Goal: Information Seeking & Learning: Compare options

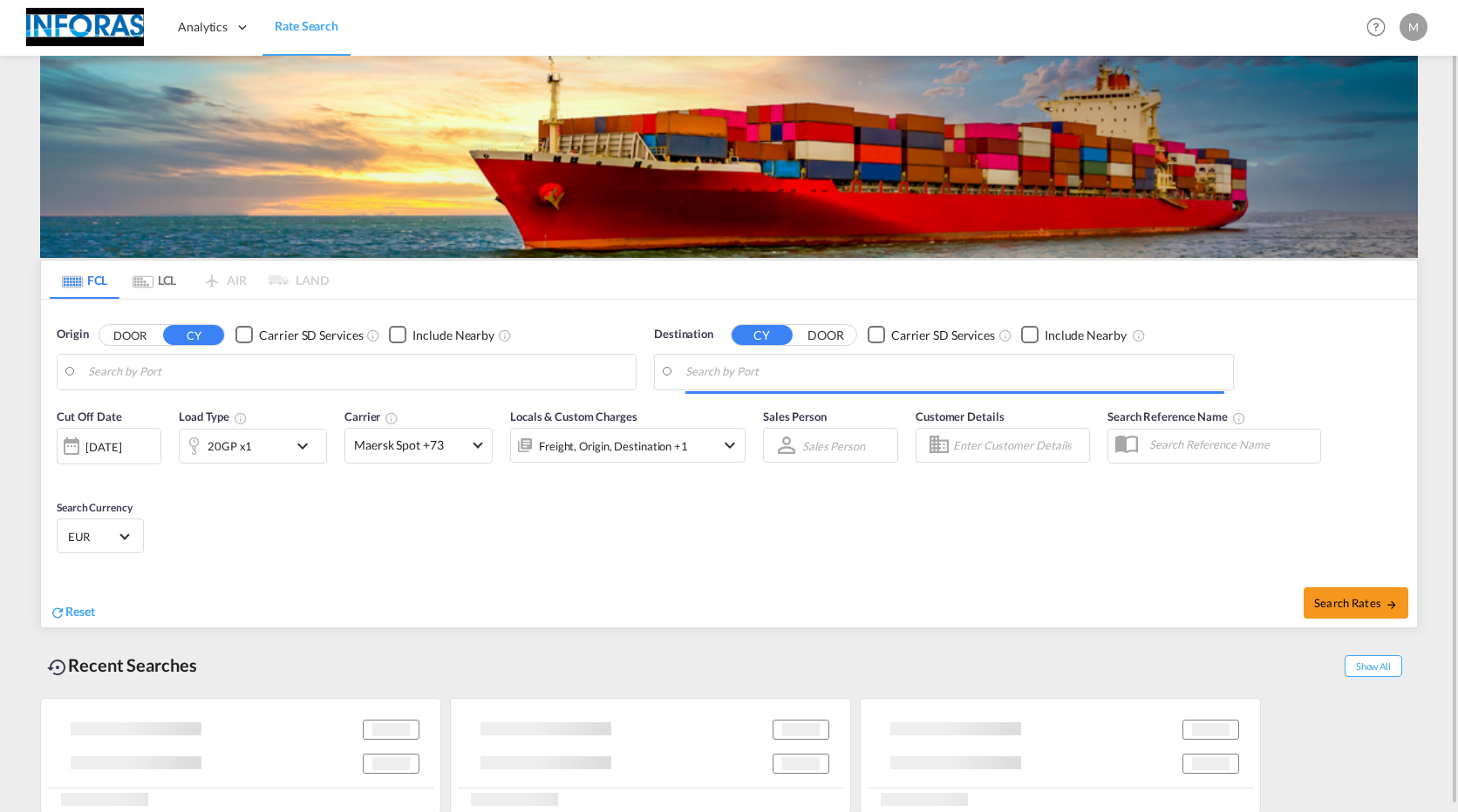
type input "Wilhelmshaven, DEWVN"
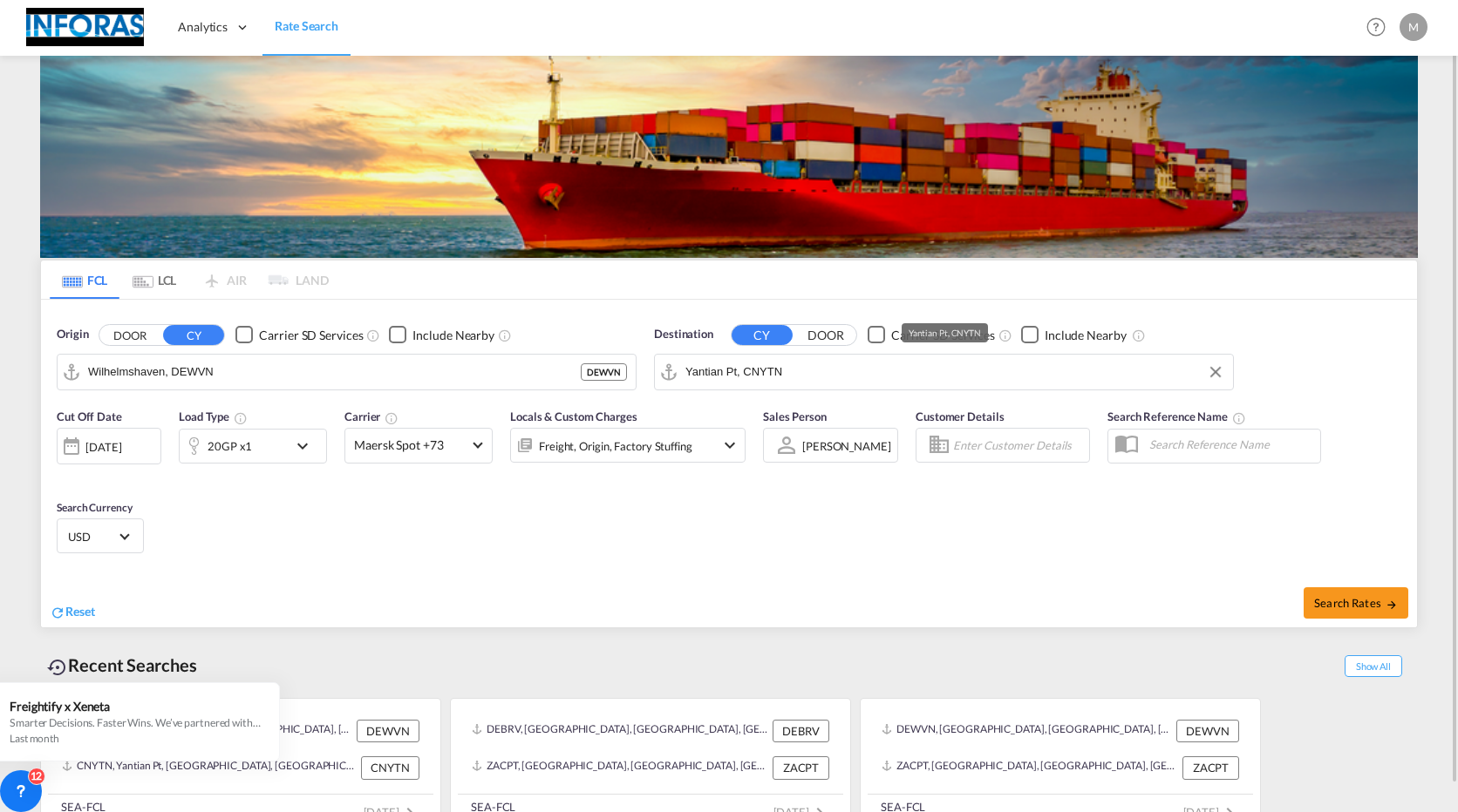
click at [764, 372] on input "Yantian Pt, CNYTN" at bounding box center [955, 372] width 539 height 26
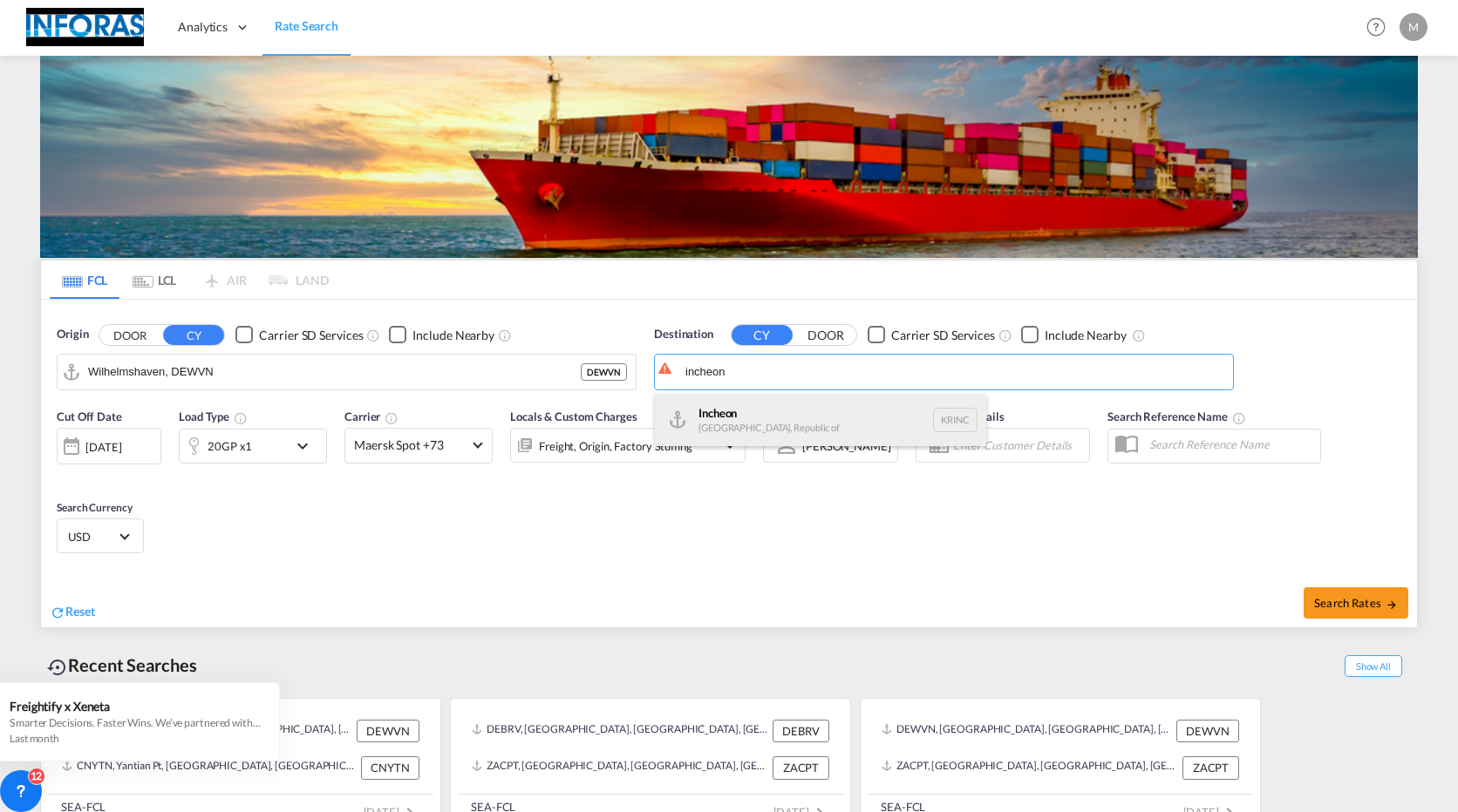
drag, startPoint x: 692, startPoint y: 411, endPoint x: 684, endPoint y: 408, distance: 8.5
click at [687, 410] on div "Incheon [GEOGRAPHIC_DATA], Republic of KRINC" at bounding box center [820, 421] width 331 height 53
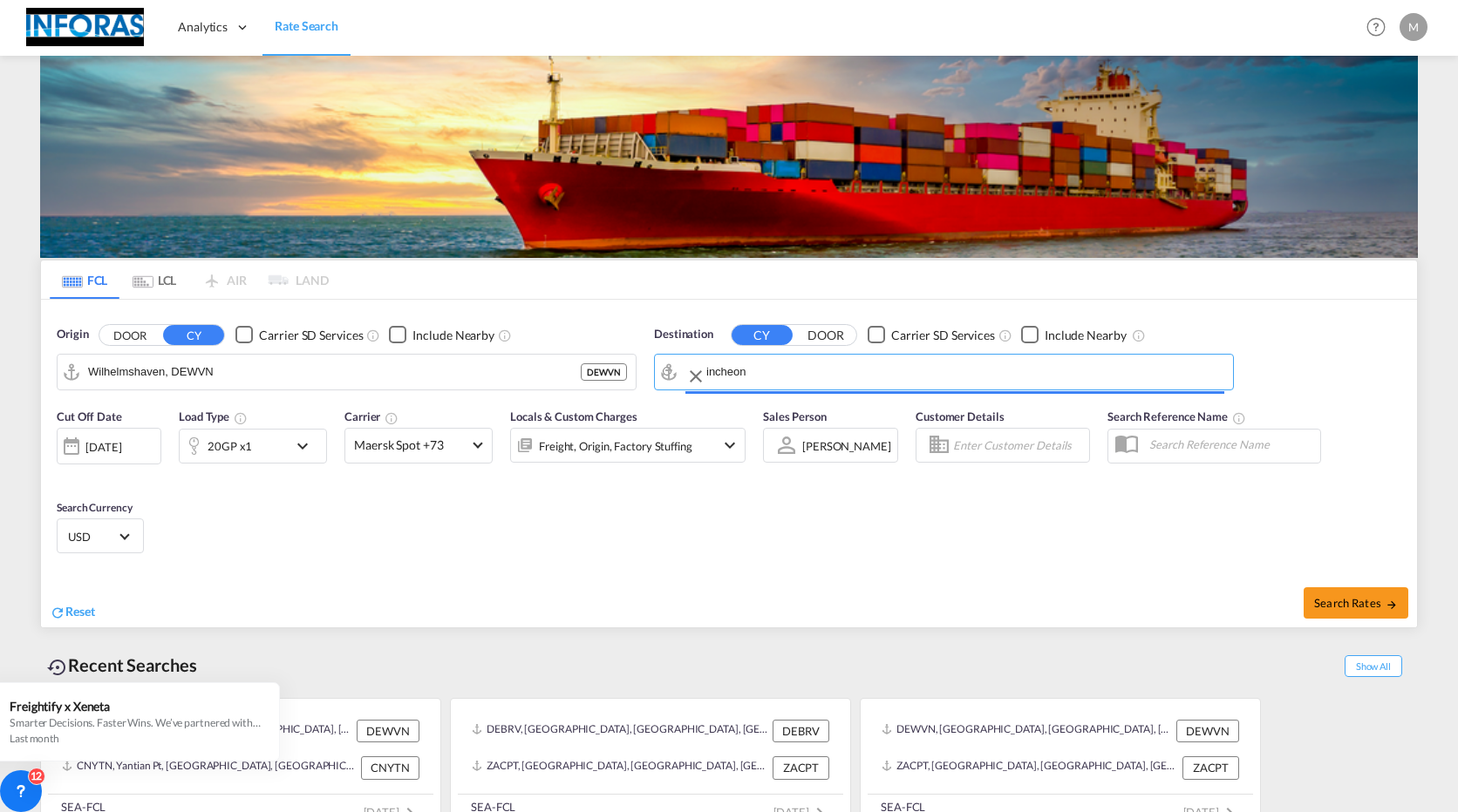
type input "Incheon, KRINC"
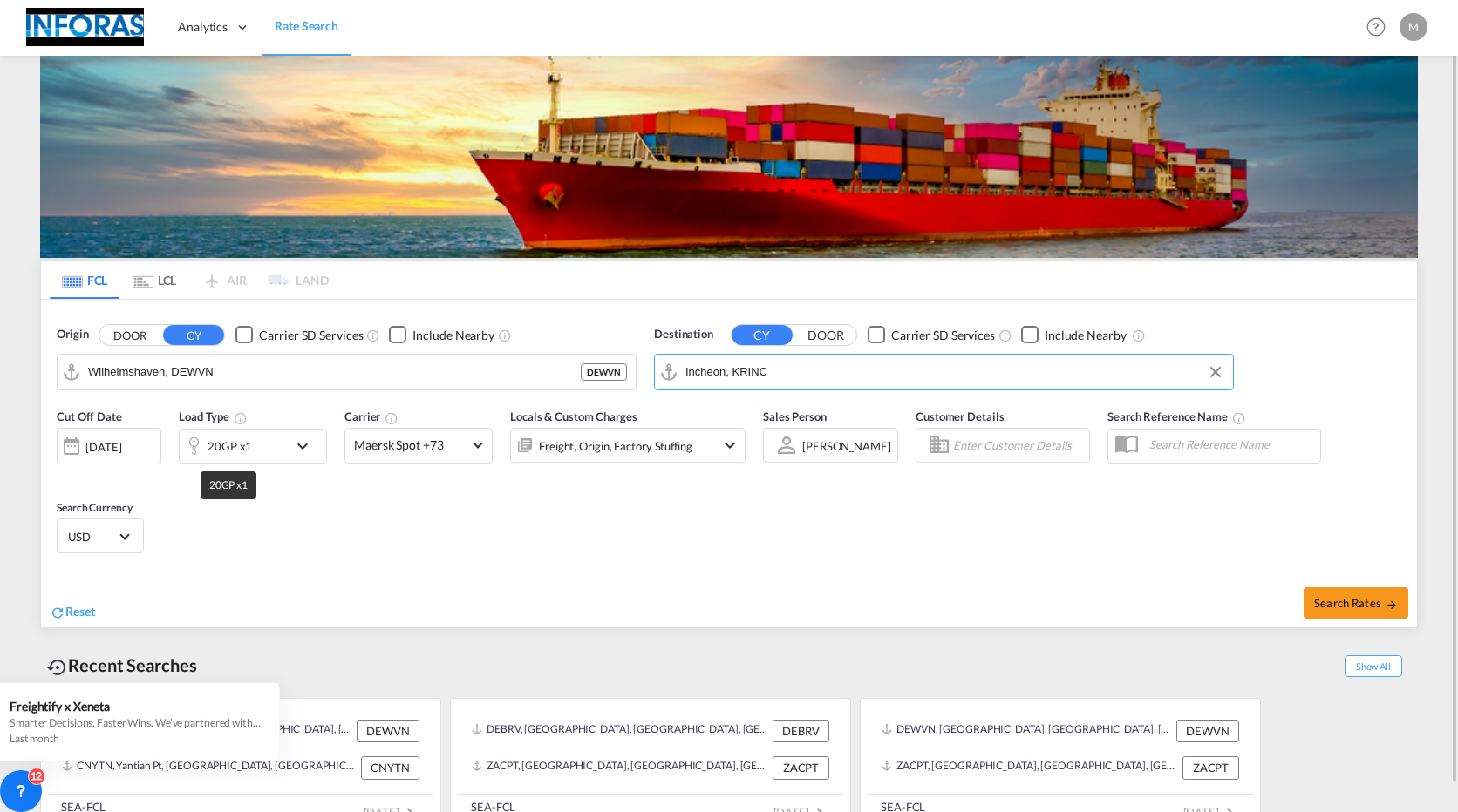
click at [259, 454] on div "20GP x1" at bounding box center [233, 446] width 108 height 35
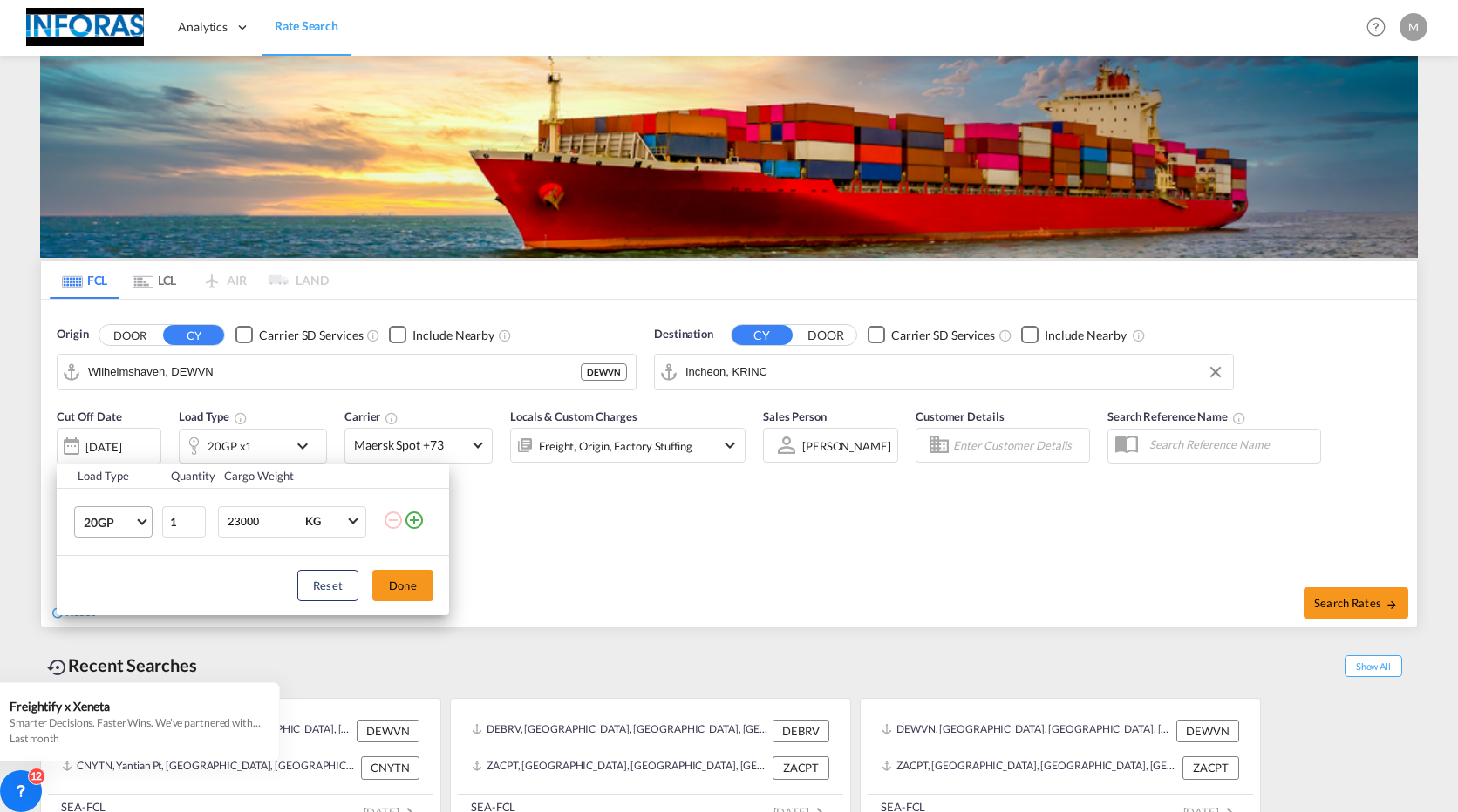
click at [133, 522] on span "20GP" at bounding box center [109, 523] width 51 height 18
click at [114, 598] on div "40HC" at bounding box center [100, 606] width 32 height 18
click at [404, 589] on button "Done" at bounding box center [402, 586] width 62 height 31
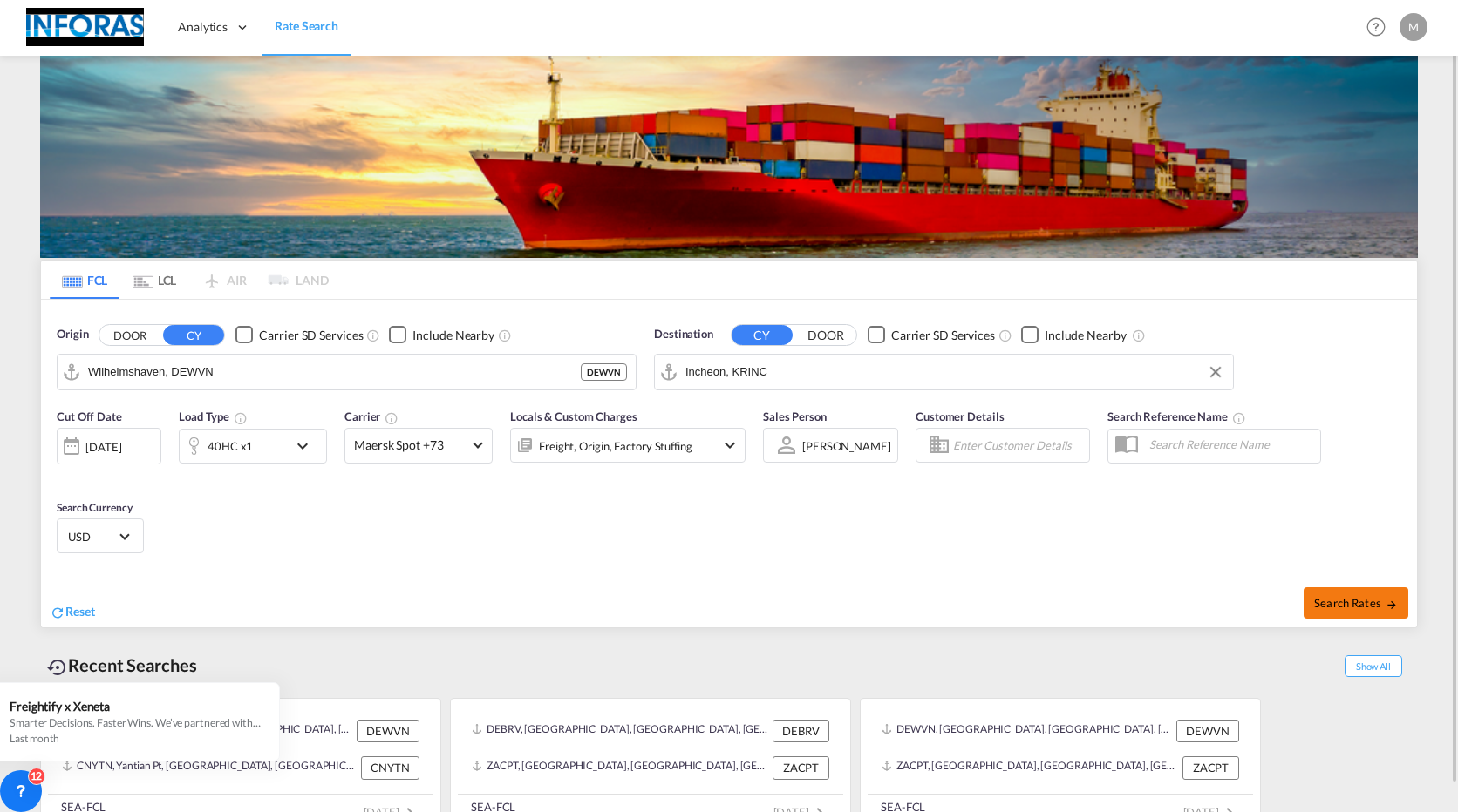
click at [1362, 609] on span "Search Rates" at bounding box center [1356, 603] width 84 height 14
type input "DEWVN to KRINC / [DATE]"
